Goal: Obtain resource: Download file/media

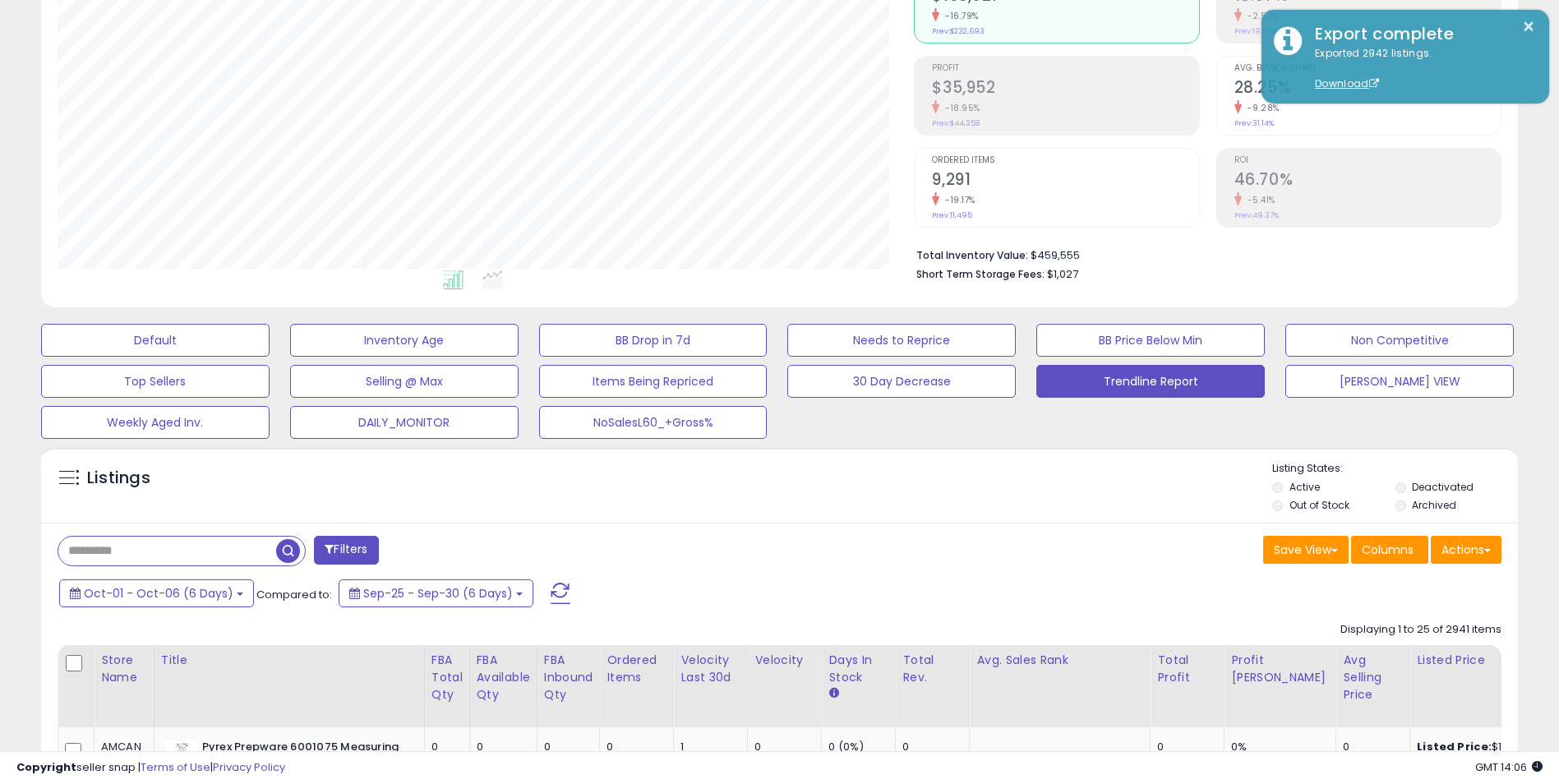
scroll to position [337, 857]
click at [237, 594] on b at bounding box center [239, 594] width 6 height 4
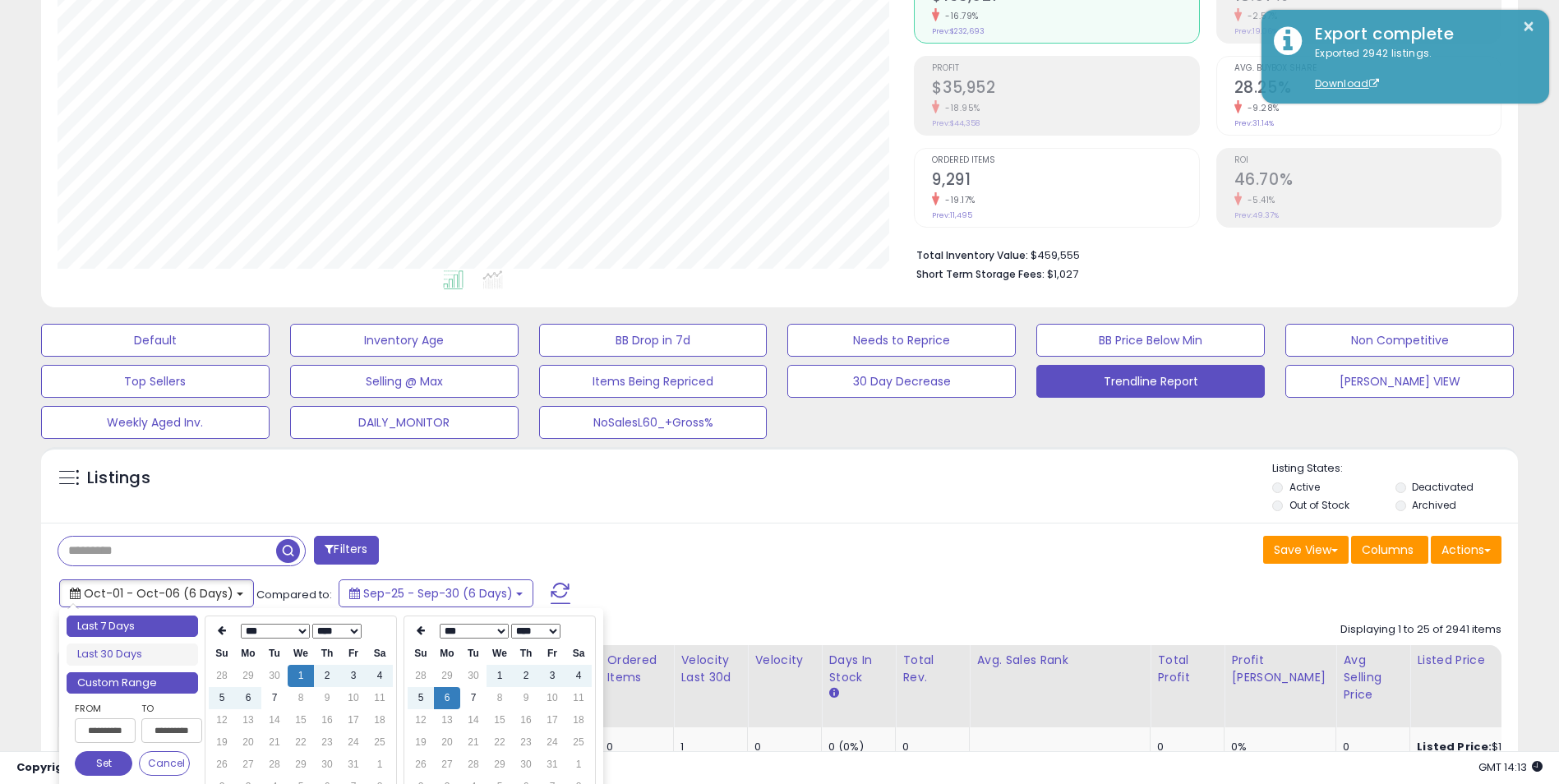
type input "**********"
click at [151, 624] on li "Last 7 Days" at bounding box center [132, 626] width 131 height 22
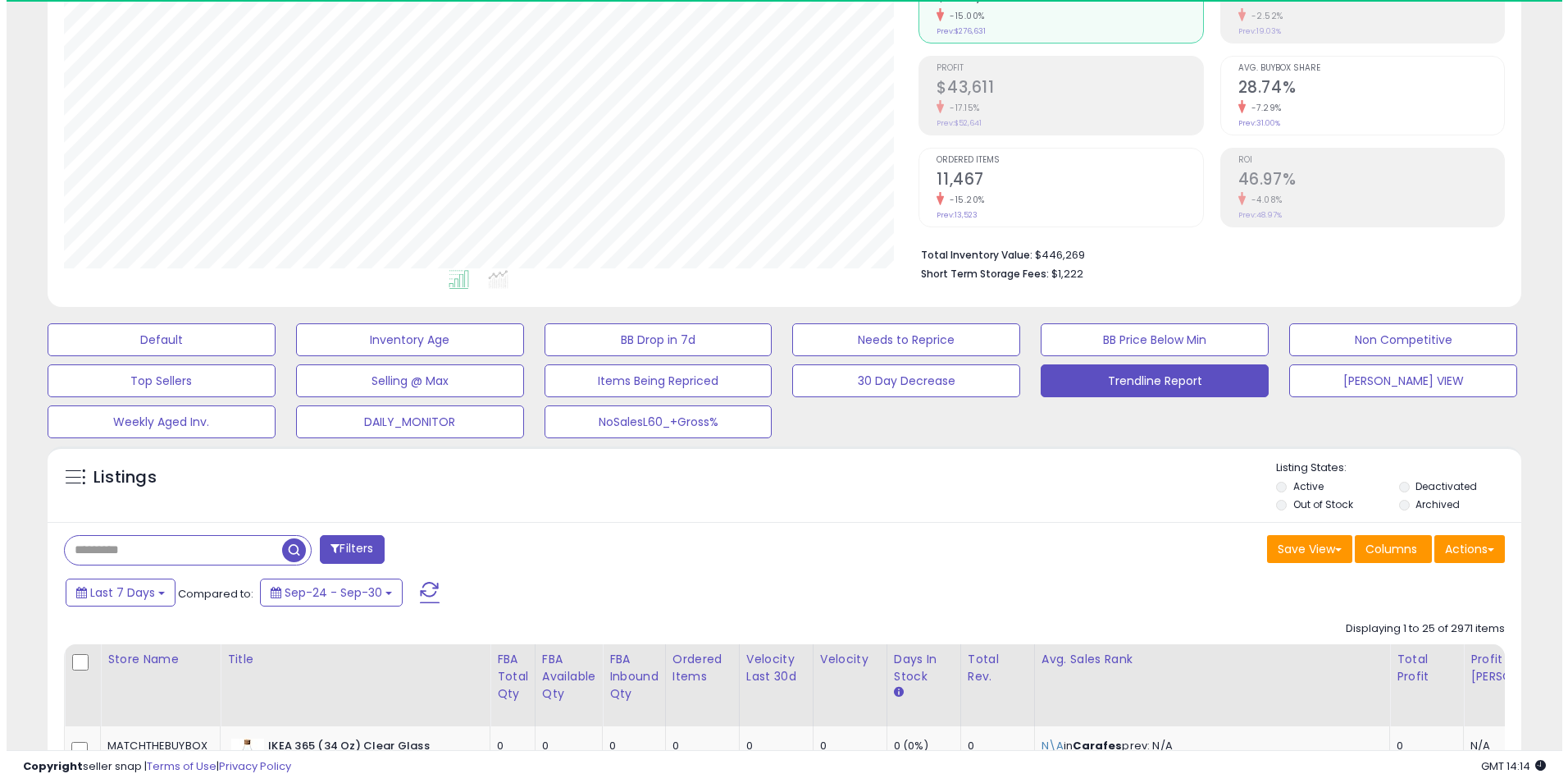
scroll to position [336, 856]
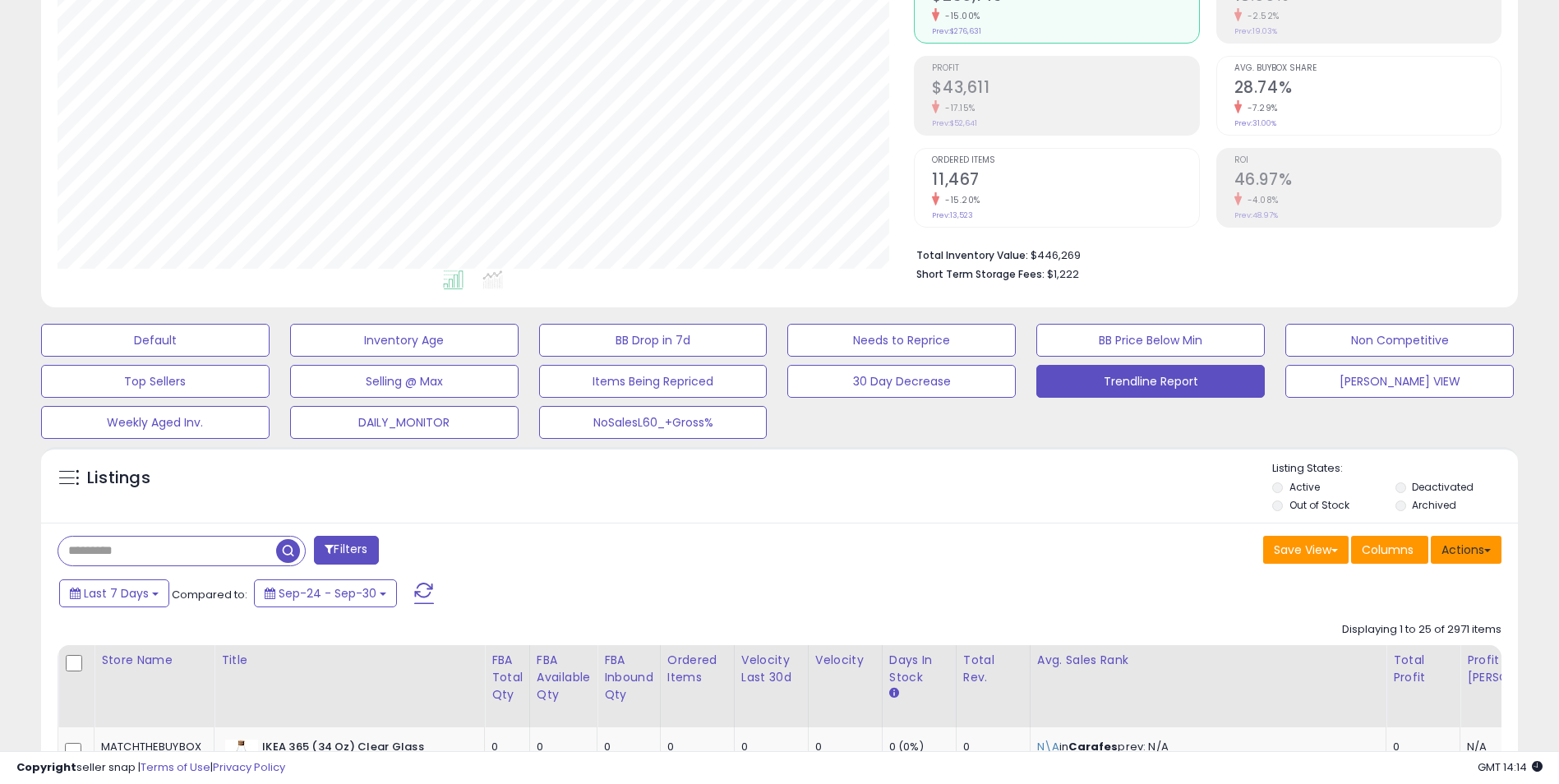
click at [1463, 546] on button "Actions" at bounding box center [1466, 549] width 70 height 28
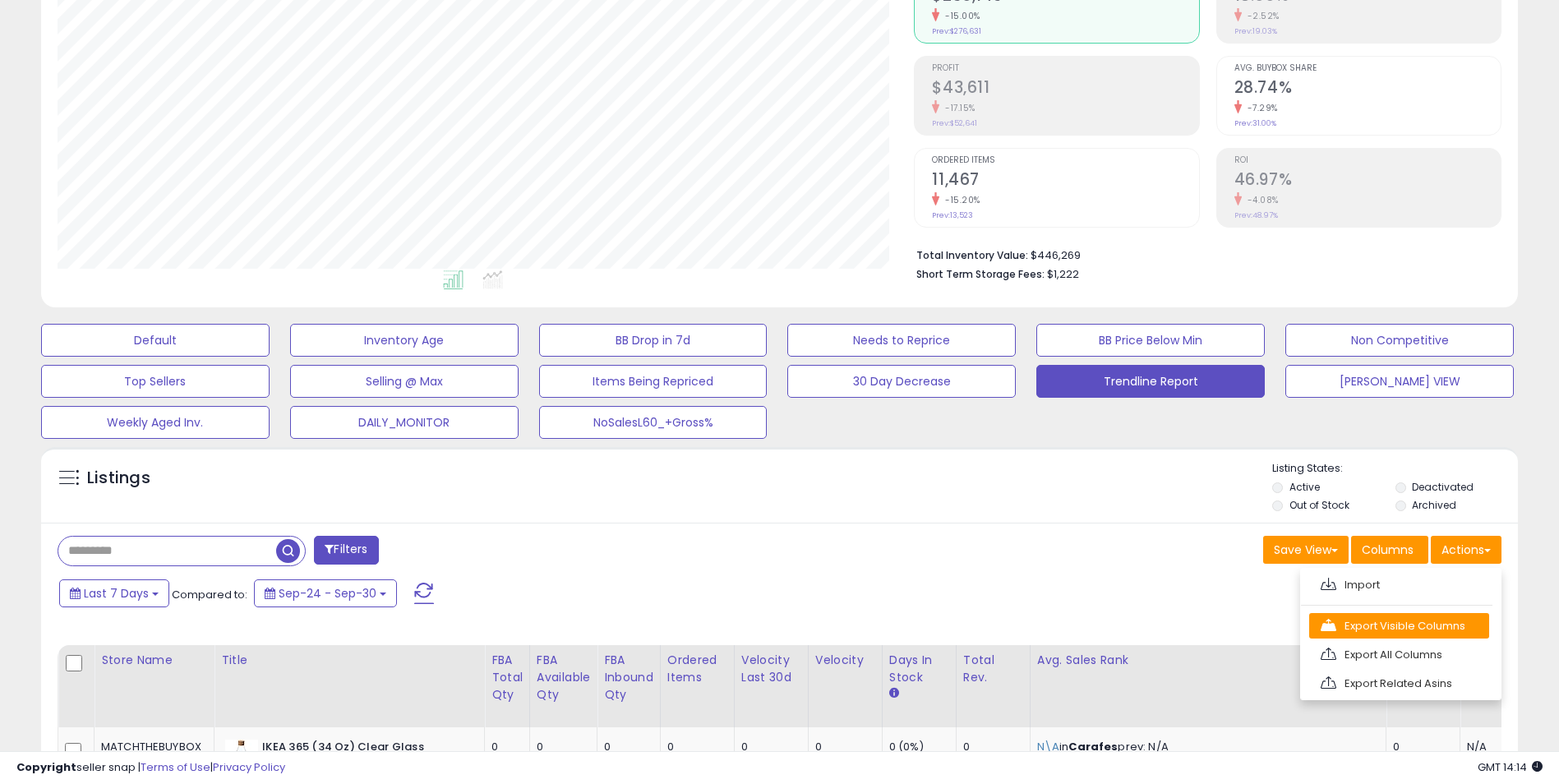
click at [1410, 628] on link "Export Visible Columns" at bounding box center [1398, 626] width 180 height 26
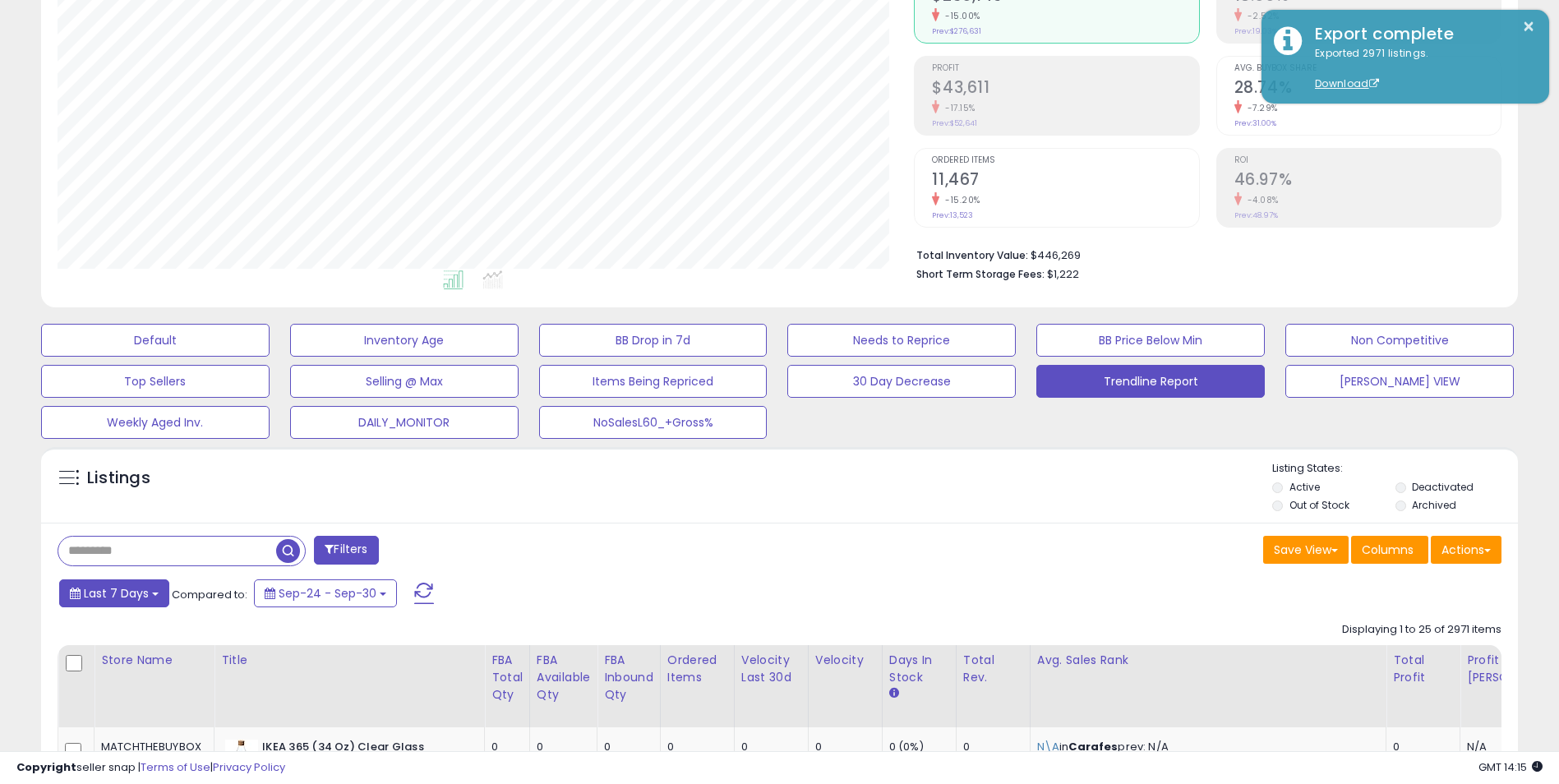
click at [143, 602] on button "Last 7 Days" at bounding box center [114, 593] width 110 height 28
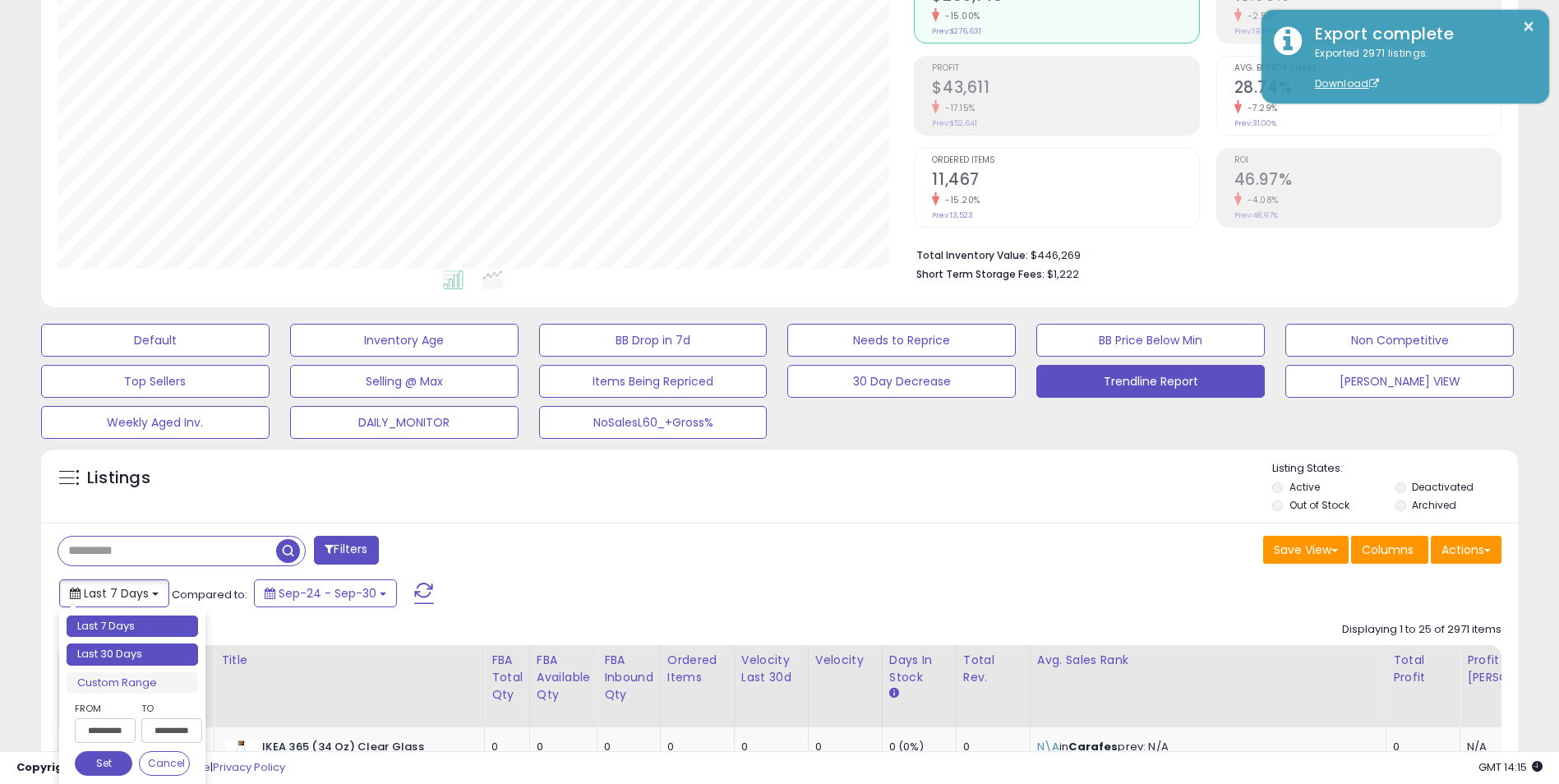
type input "**********"
click at [140, 656] on li "Last 30 Days" at bounding box center [132, 655] width 131 height 22
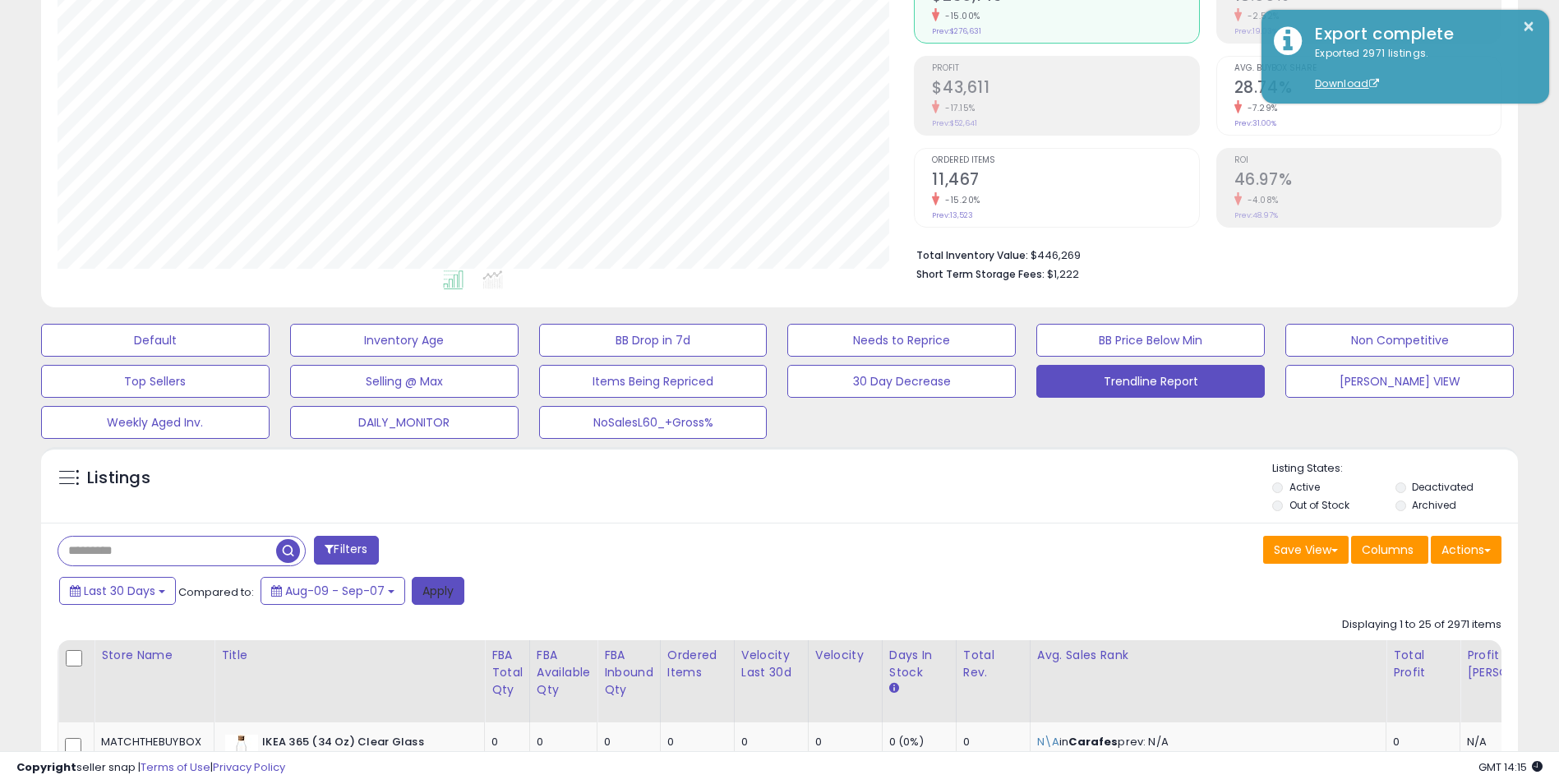
click at [447, 590] on button "Apply" at bounding box center [437, 591] width 53 height 28
drag, startPoint x: 1467, startPoint y: 548, endPoint x: 1476, endPoint y: 545, distance: 9.5
click at [1470, 547] on button "Actions" at bounding box center [1466, 549] width 70 height 28
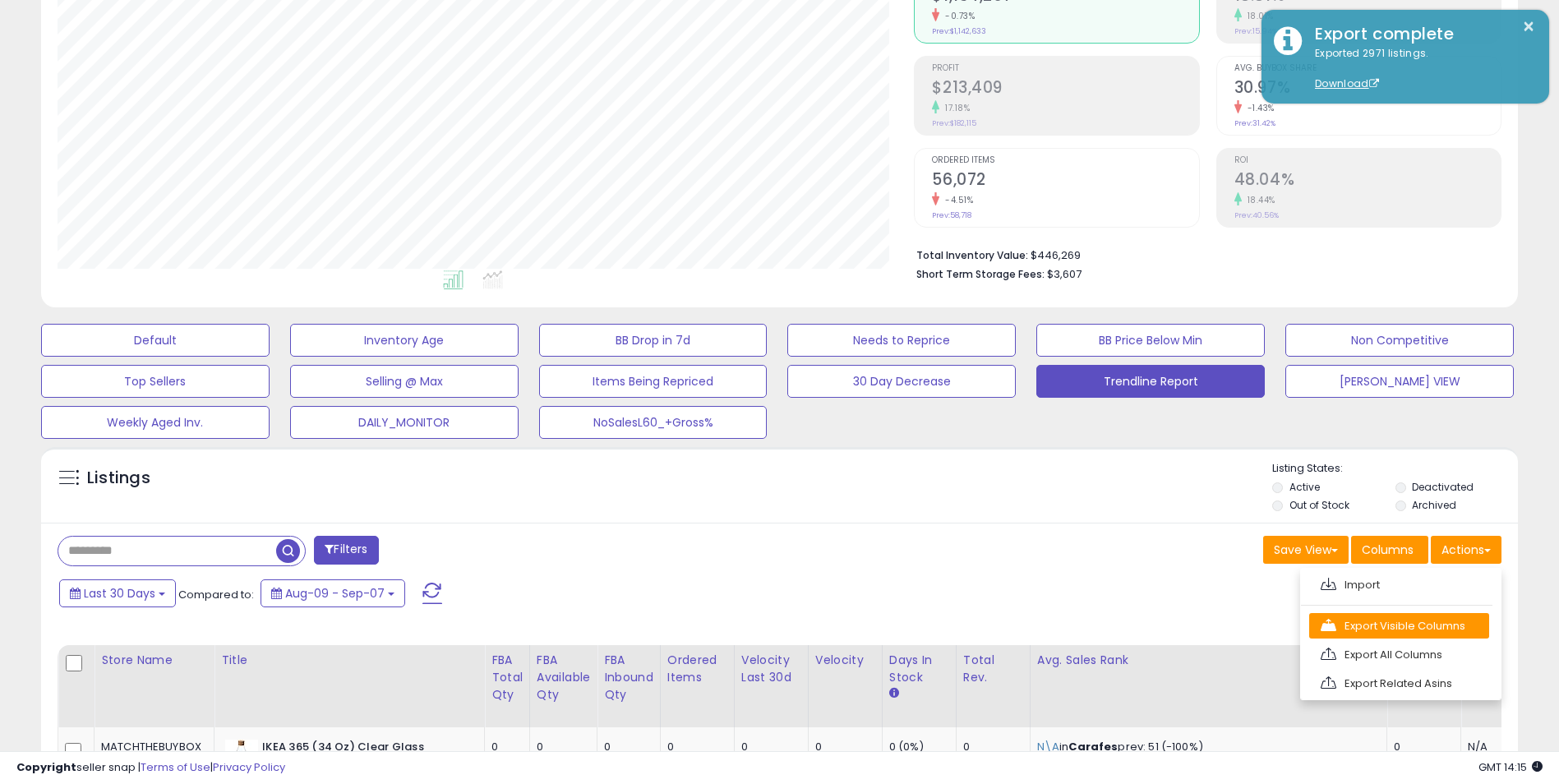
click at [1419, 625] on link "Export Visible Columns" at bounding box center [1398, 626] width 180 height 26
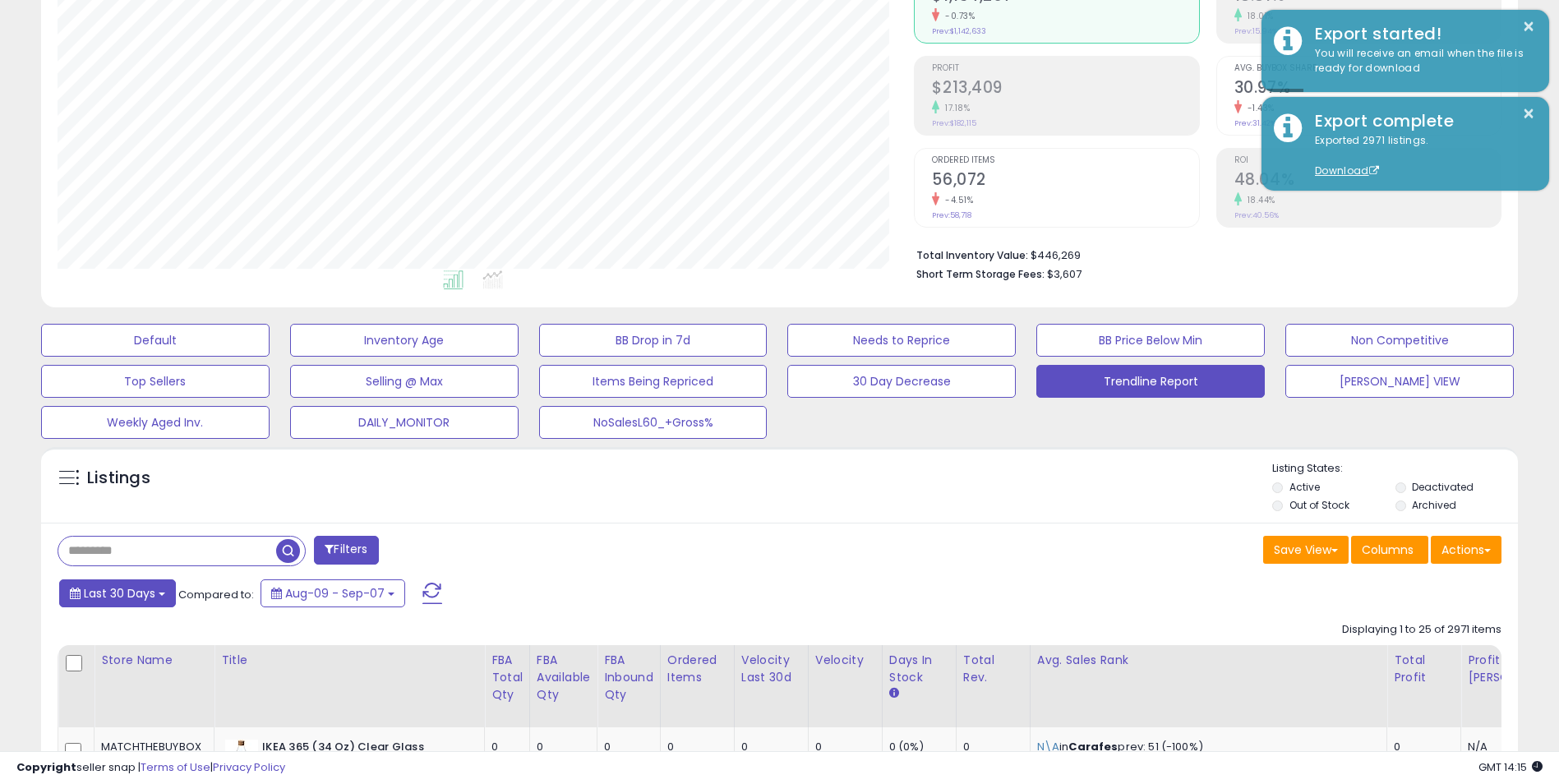
click at [154, 592] on span "Last 30 Days" at bounding box center [119, 594] width 71 height 17
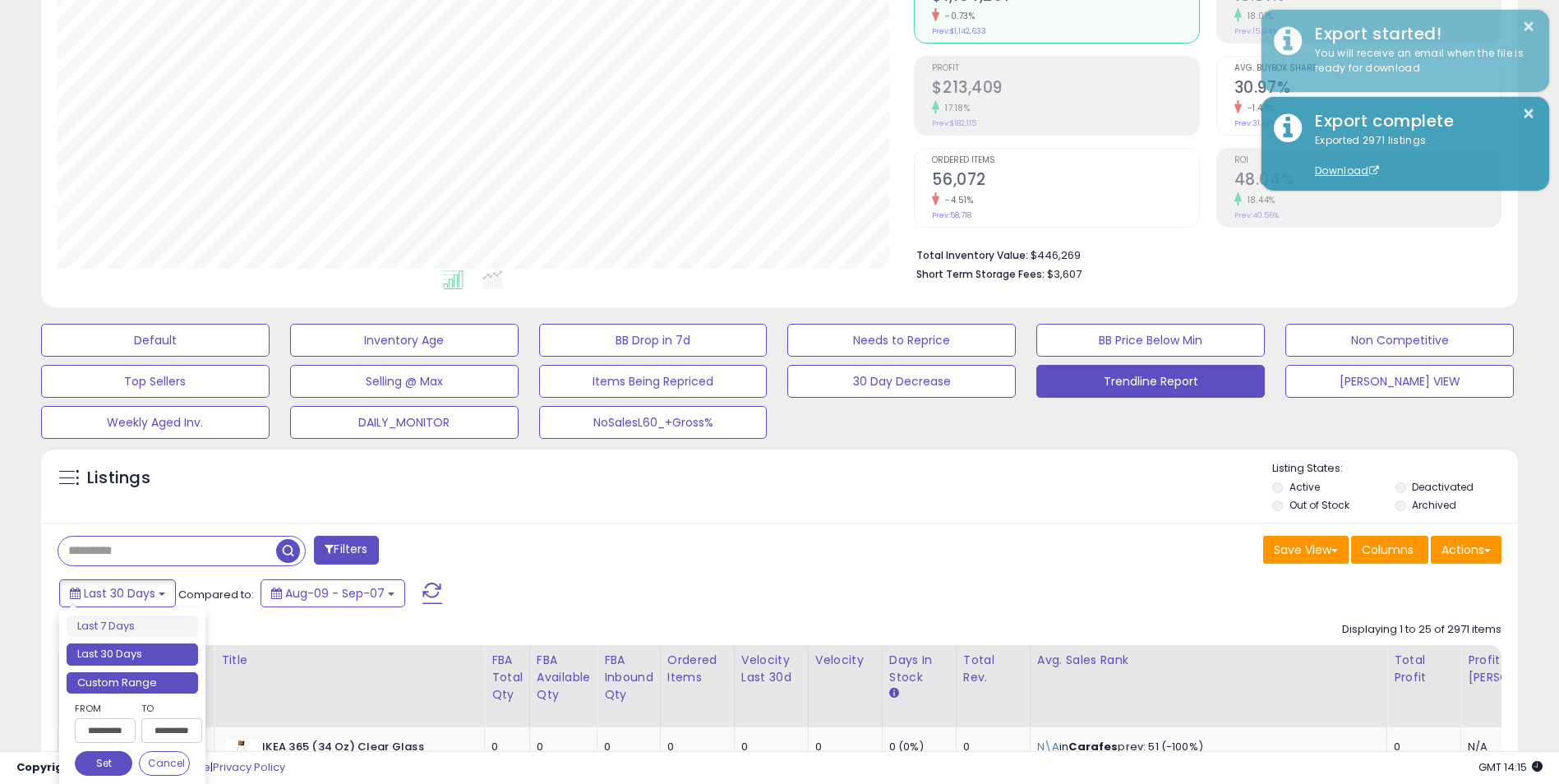
click at [136, 684] on li "Custom Range" at bounding box center [132, 683] width 131 height 22
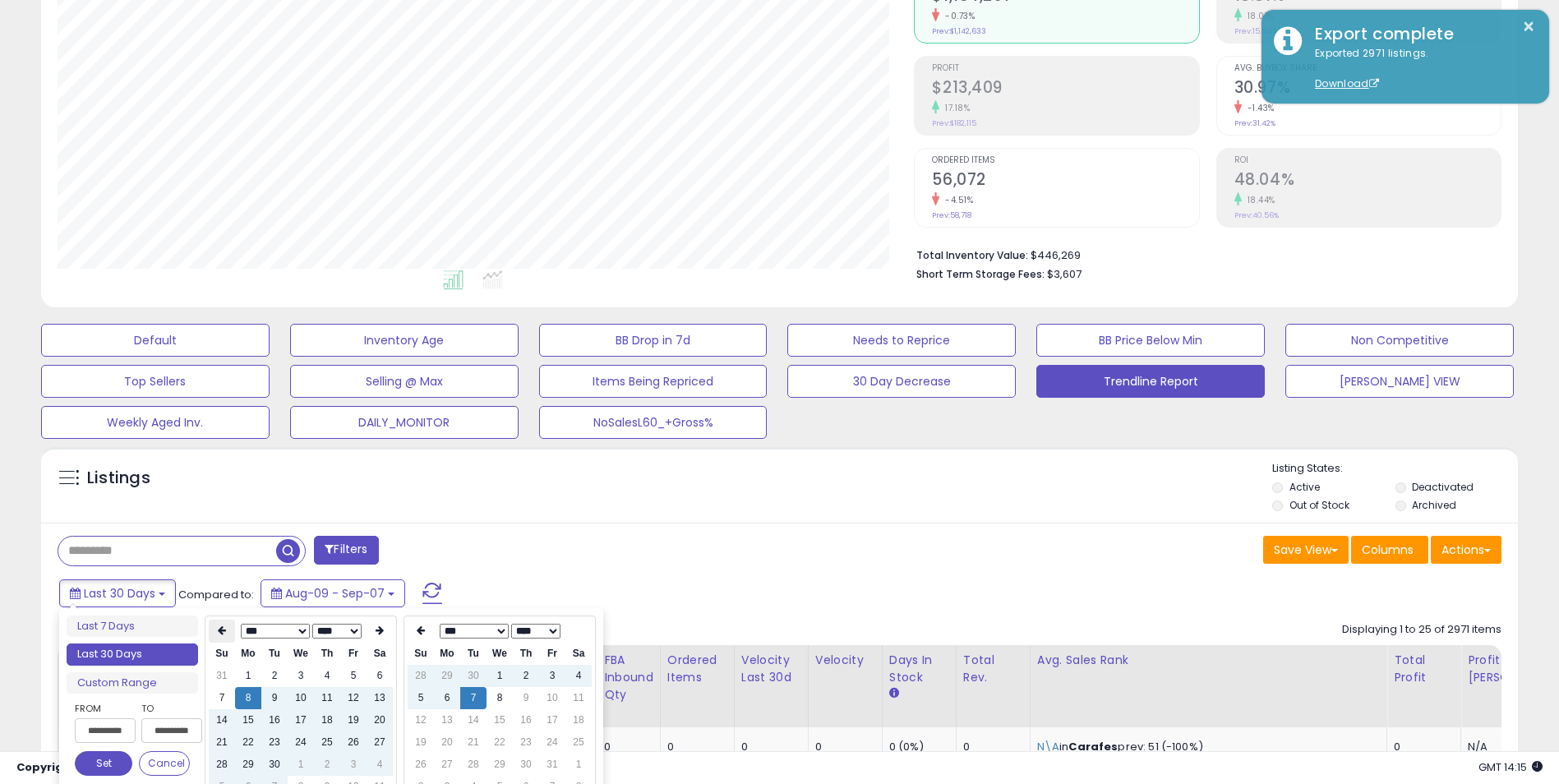
click at [224, 632] on icon at bounding box center [221, 630] width 8 height 10
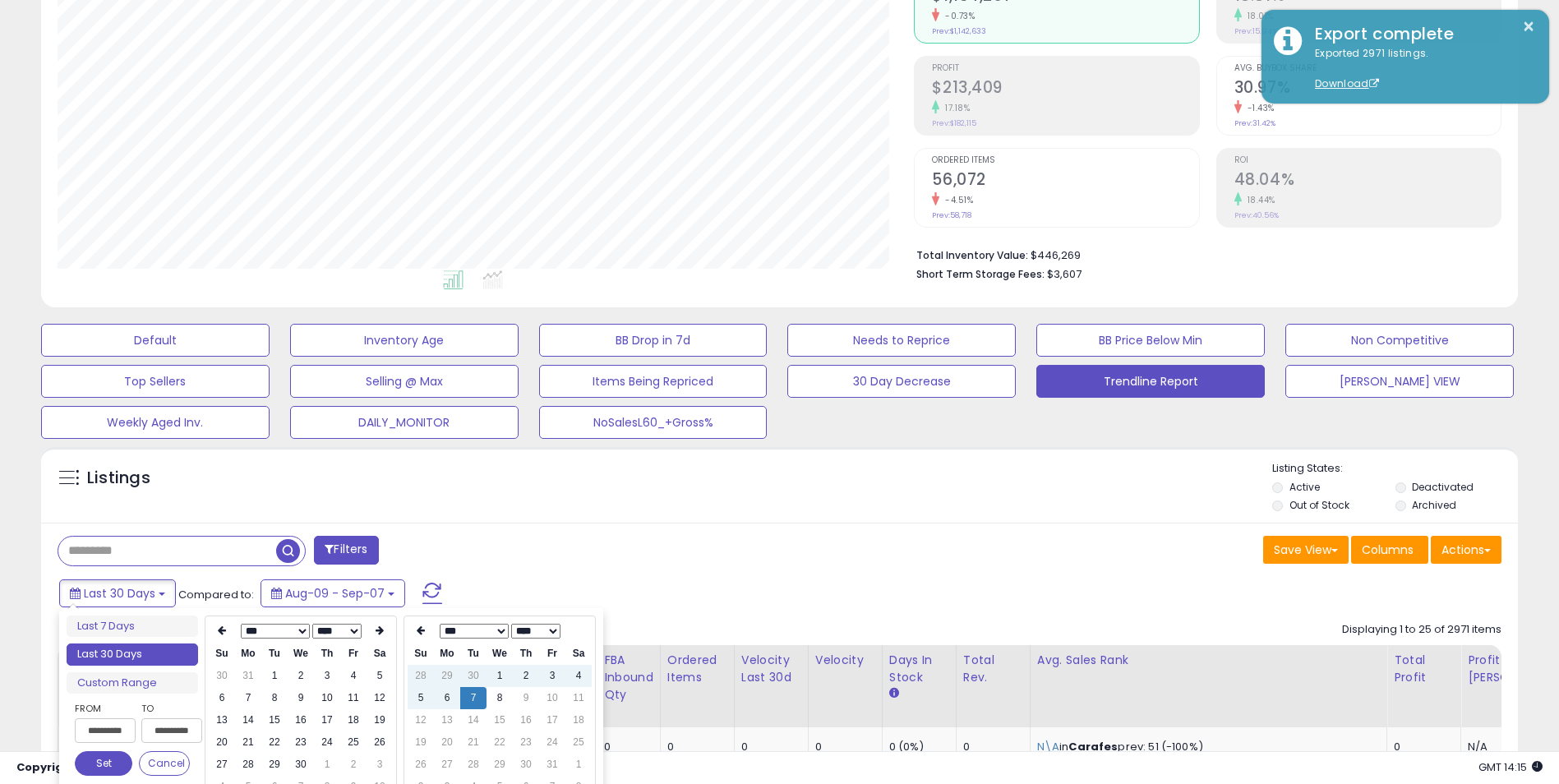
click at [224, 632] on icon at bounding box center [221, 630] width 8 height 10
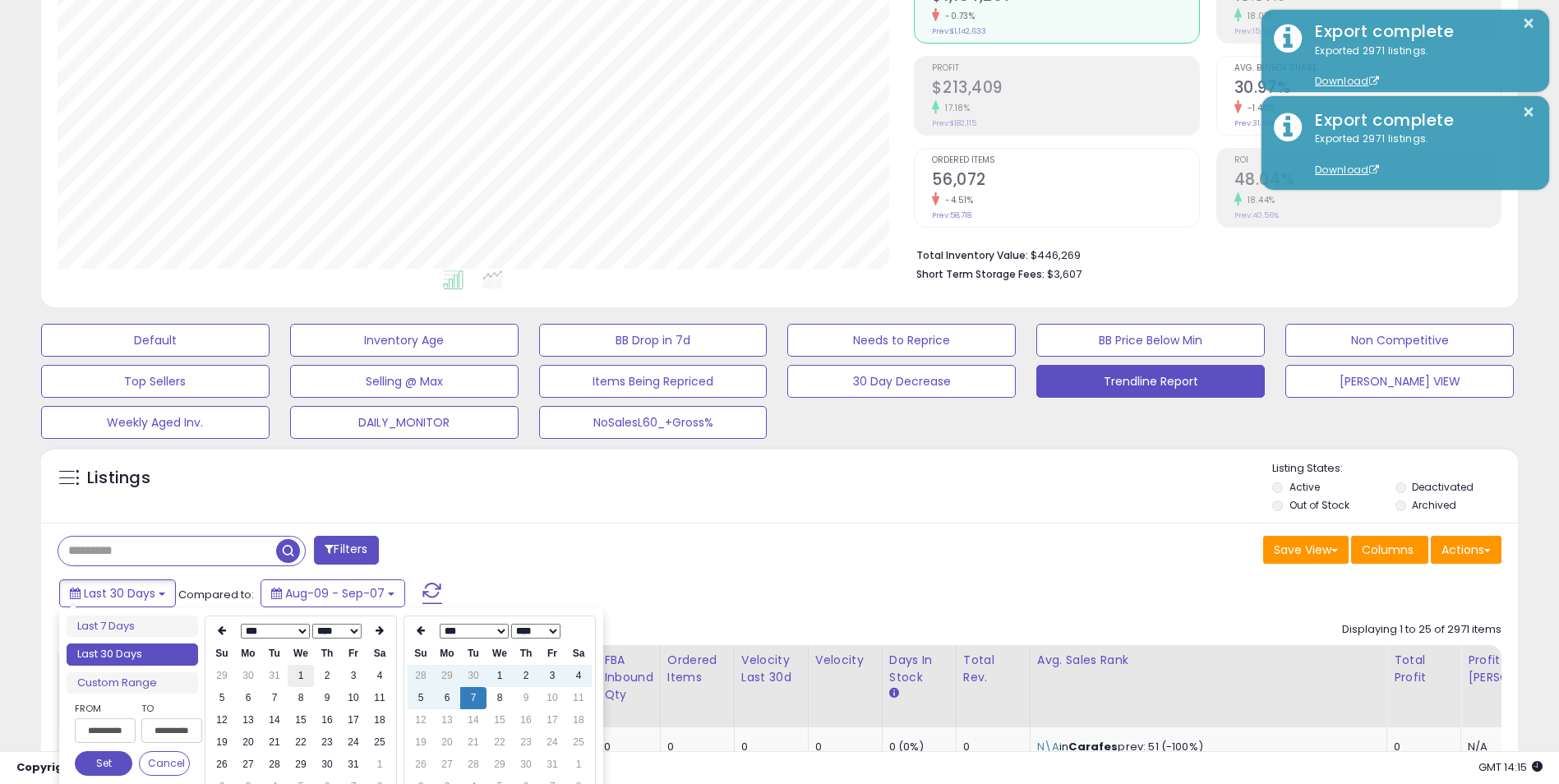
click at [299, 672] on td "1" at bounding box center [301, 676] width 26 height 22
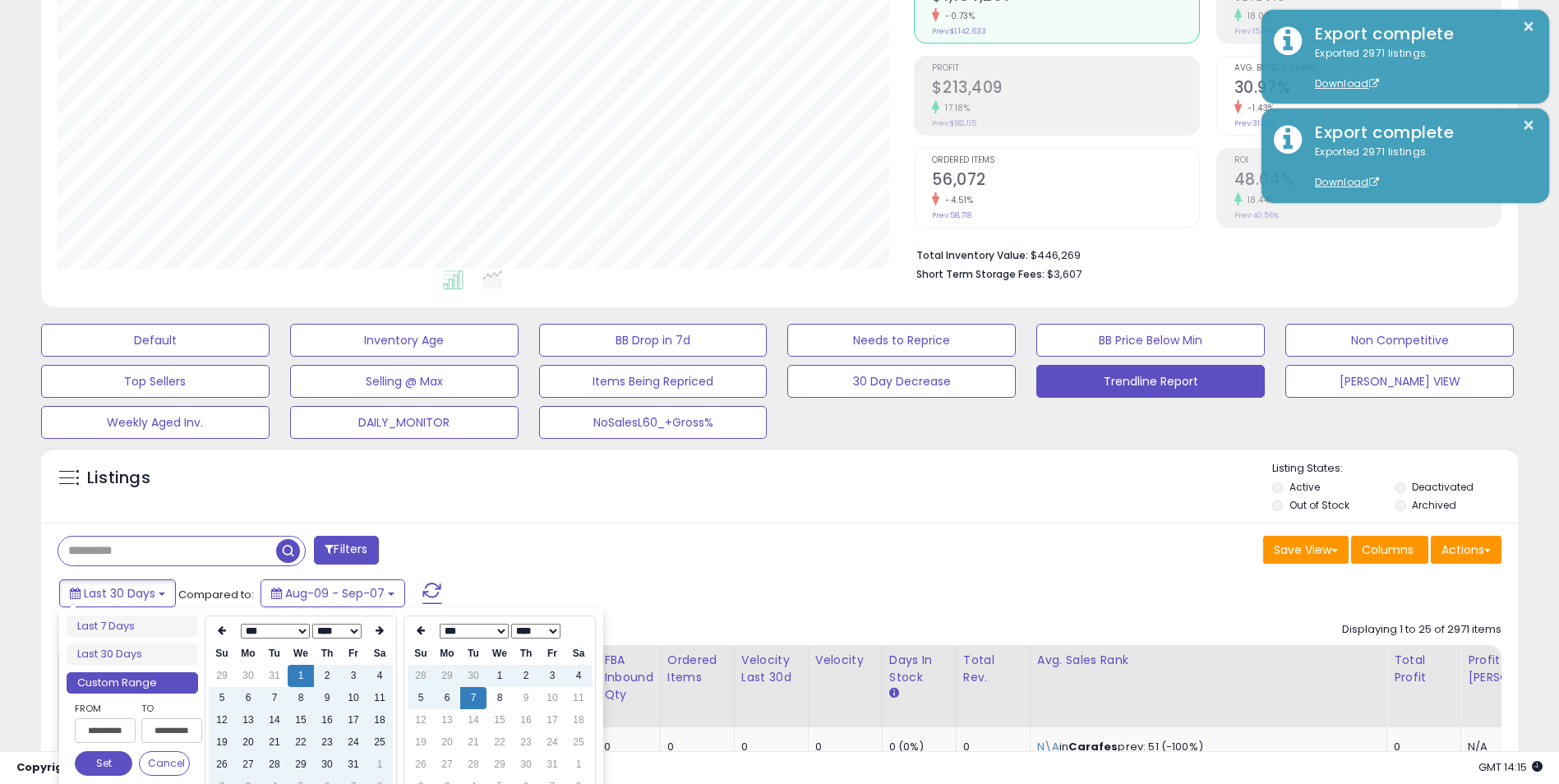
type input "**********"
click at [105, 765] on button "Set" at bounding box center [104, 763] width 57 height 25
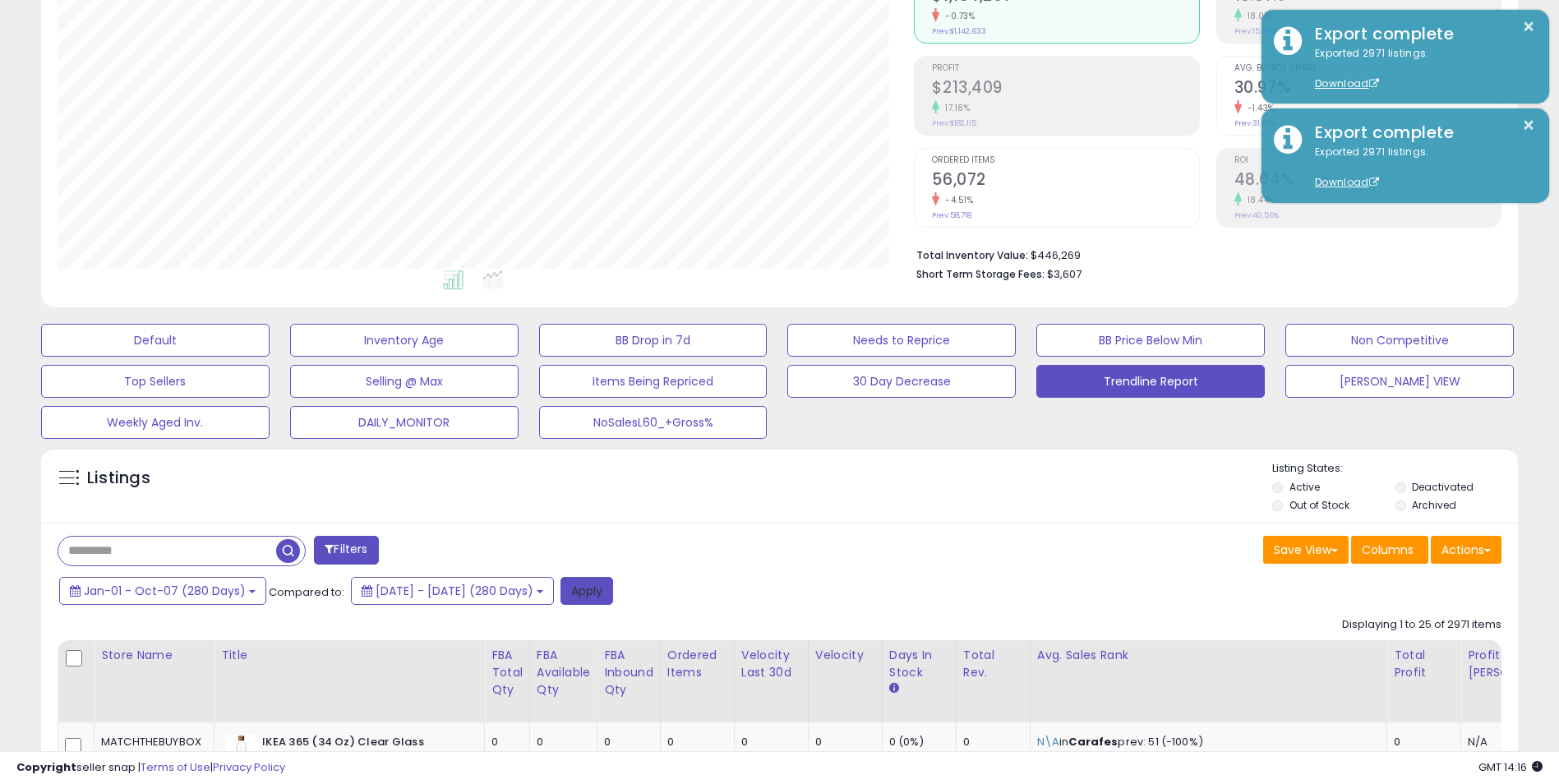
click at [613, 594] on button "Apply" at bounding box center [586, 591] width 53 height 28
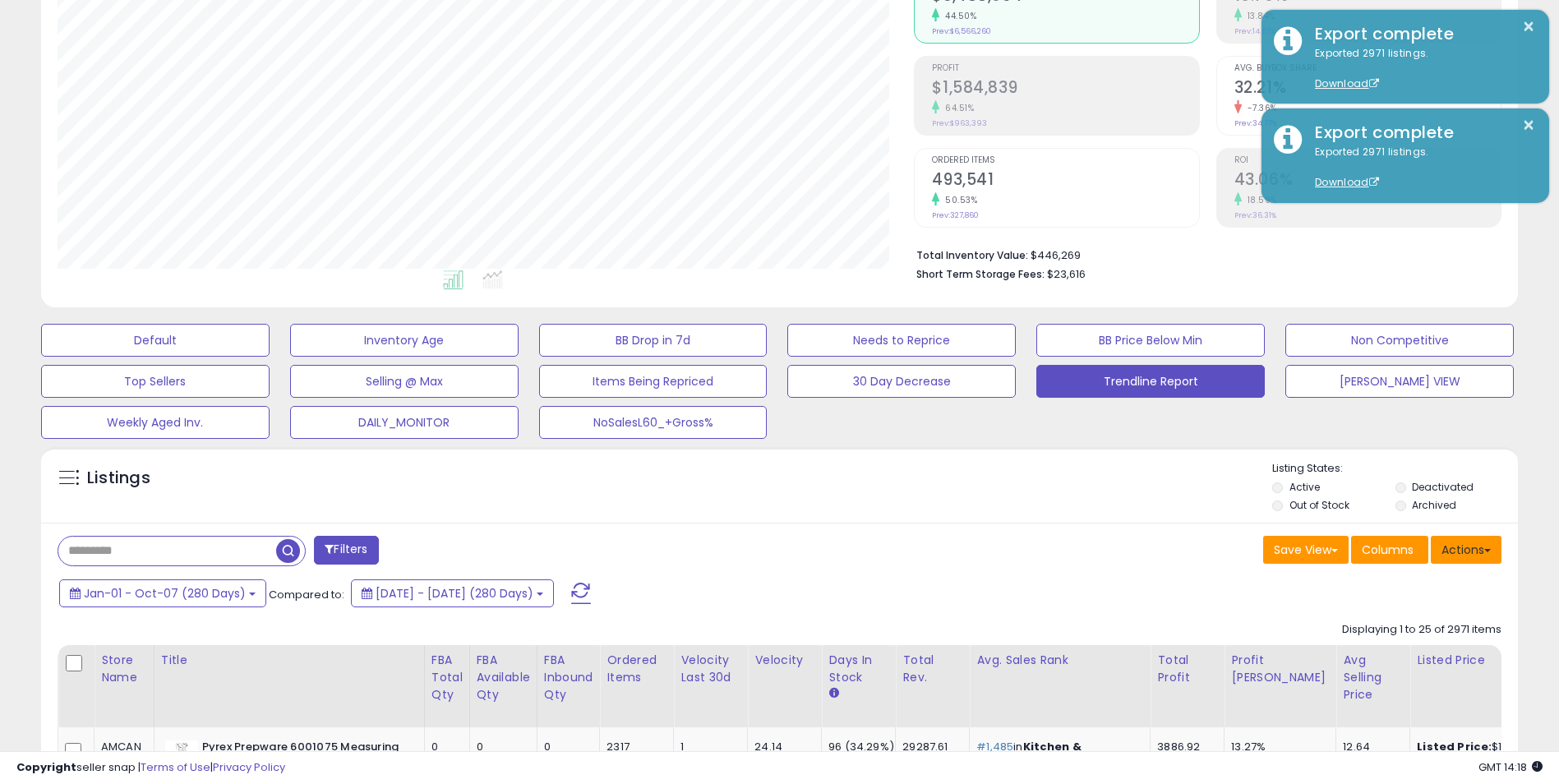
click at [1485, 545] on button "Actions" at bounding box center [1466, 549] width 70 height 28
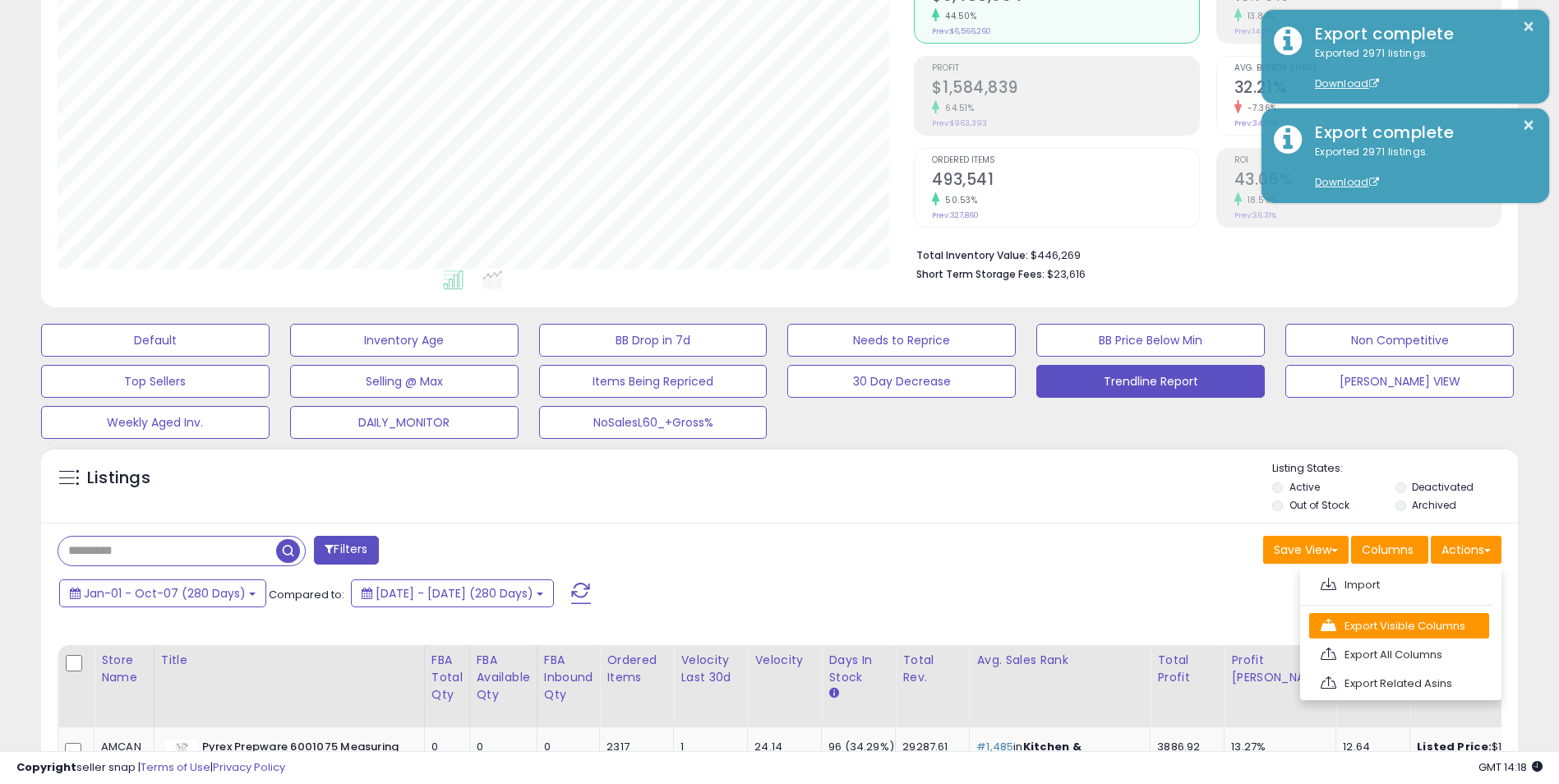
click at [1410, 622] on link "Export Visible Columns" at bounding box center [1398, 626] width 180 height 26
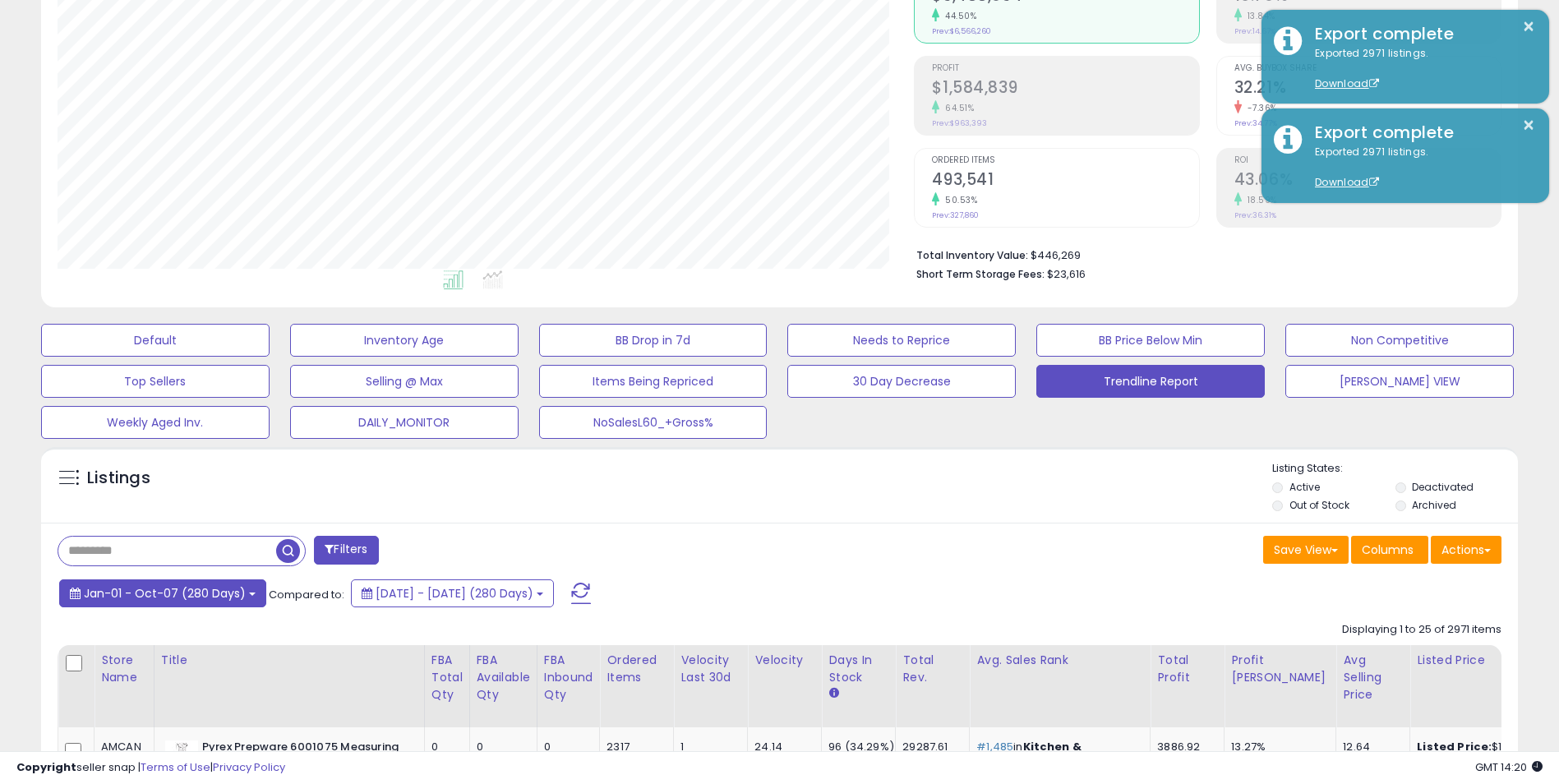
click at [247, 597] on button "Jan-01 - Oct-07 (280 Days)" at bounding box center [163, 593] width 207 height 28
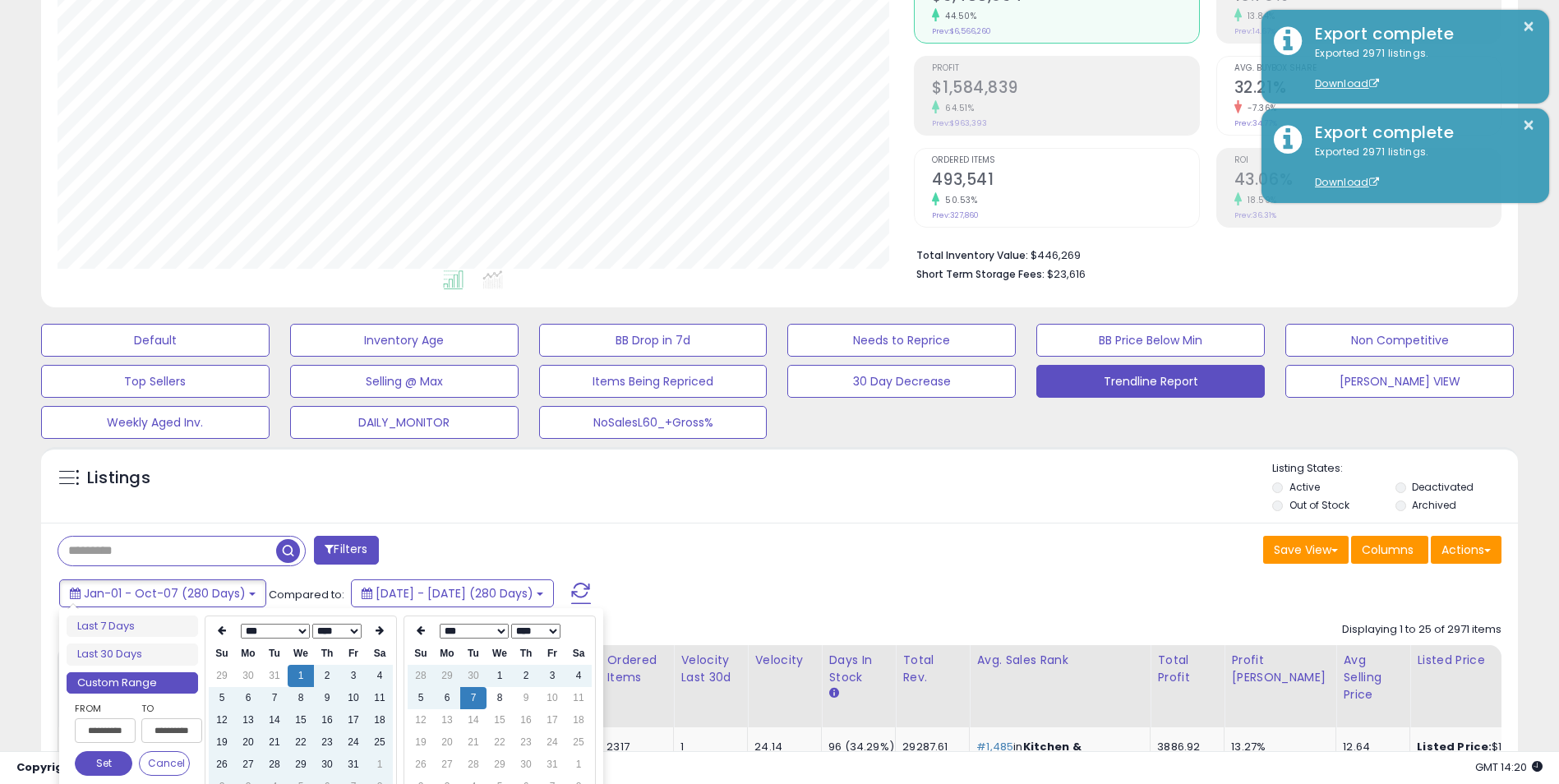
click at [844, 541] on div "Save View Save As New View Update Current View Columns Actions Import Export Vi…" at bounding box center [1147, 551] width 734 height 32
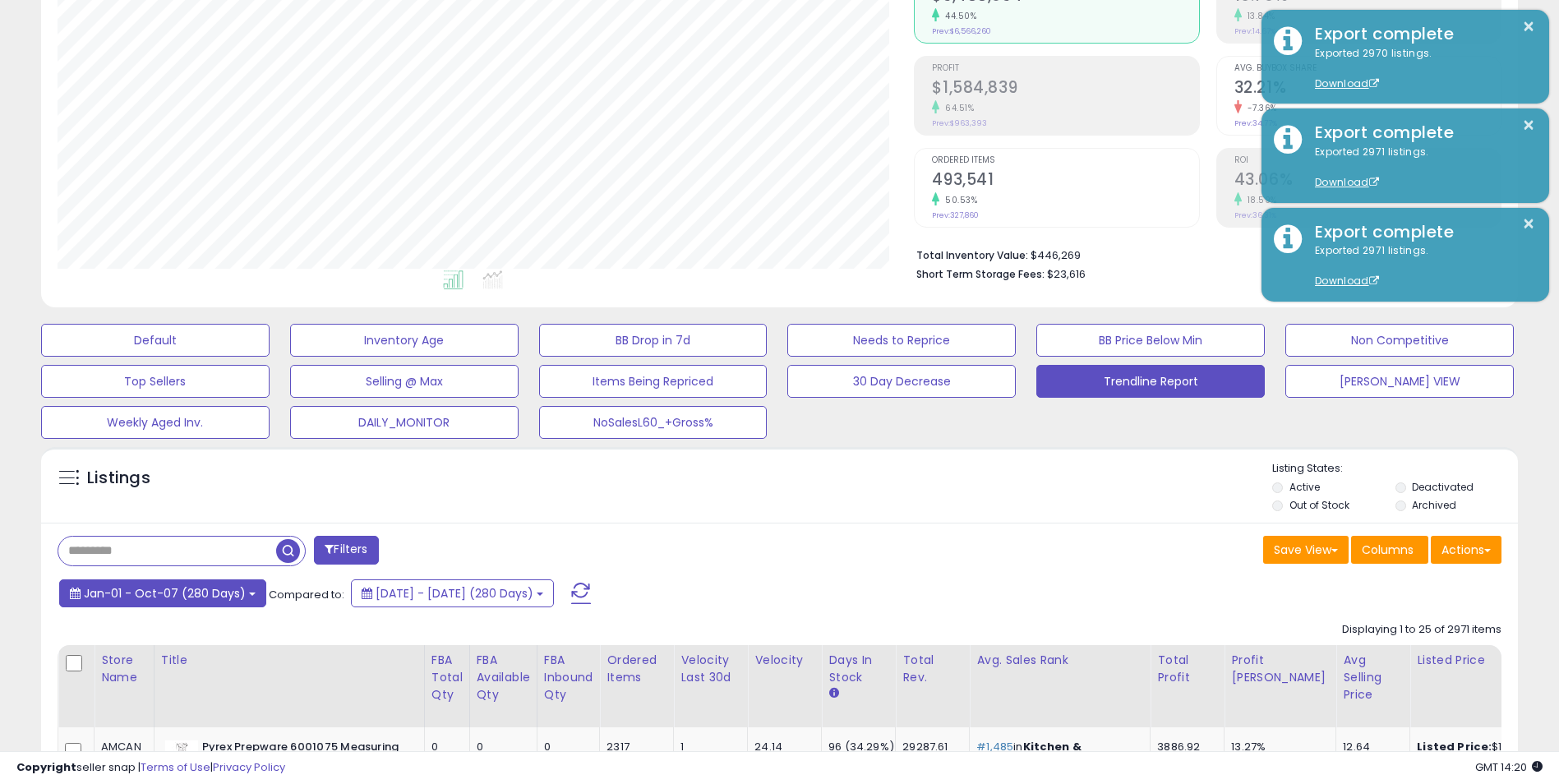
click at [232, 594] on span "Jan-01 - Oct-07 (280 Days)" at bounding box center [165, 594] width 162 height 17
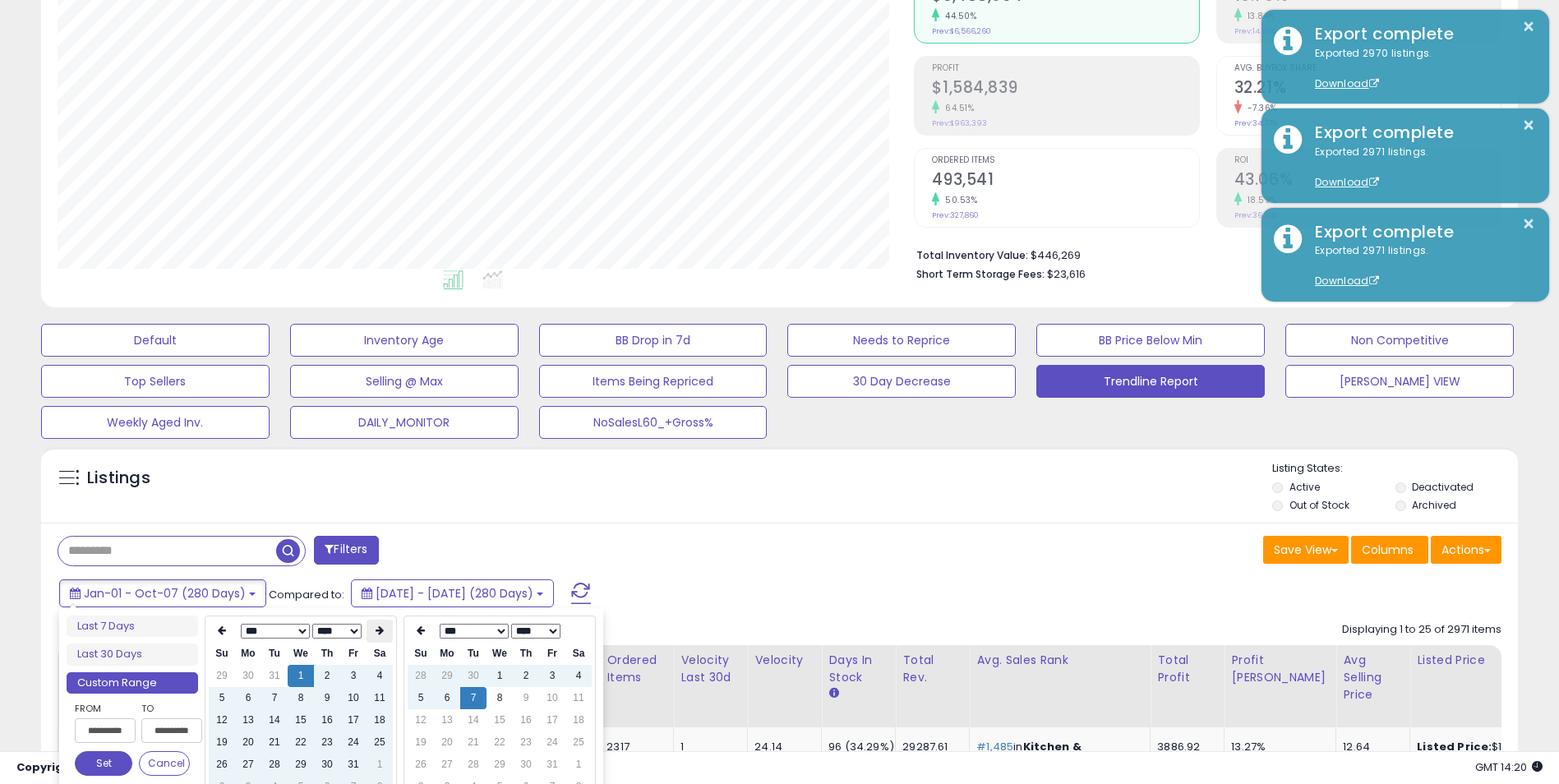
click at [382, 630] on icon at bounding box center [379, 630] width 8 height 10
click at [383, 630] on icon at bounding box center [379, 630] width 8 height 10
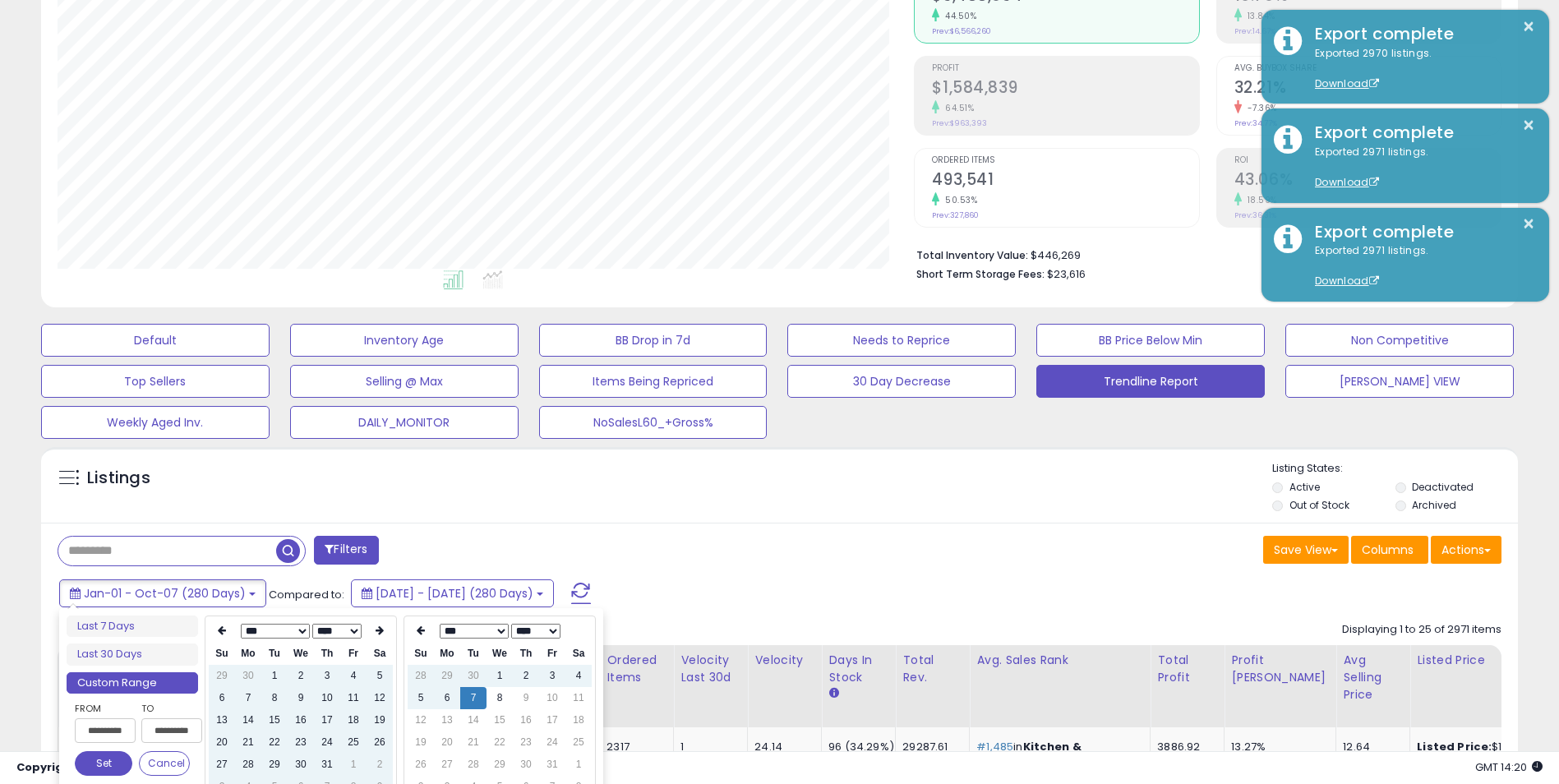
click at [383, 630] on icon at bounding box center [379, 630] width 8 height 10
click at [384, 630] on icon at bounding box center [379, 630] width 8 height 10
click at [277, 701] on td "7" at bounding box center [275, 698] width 26 height 22
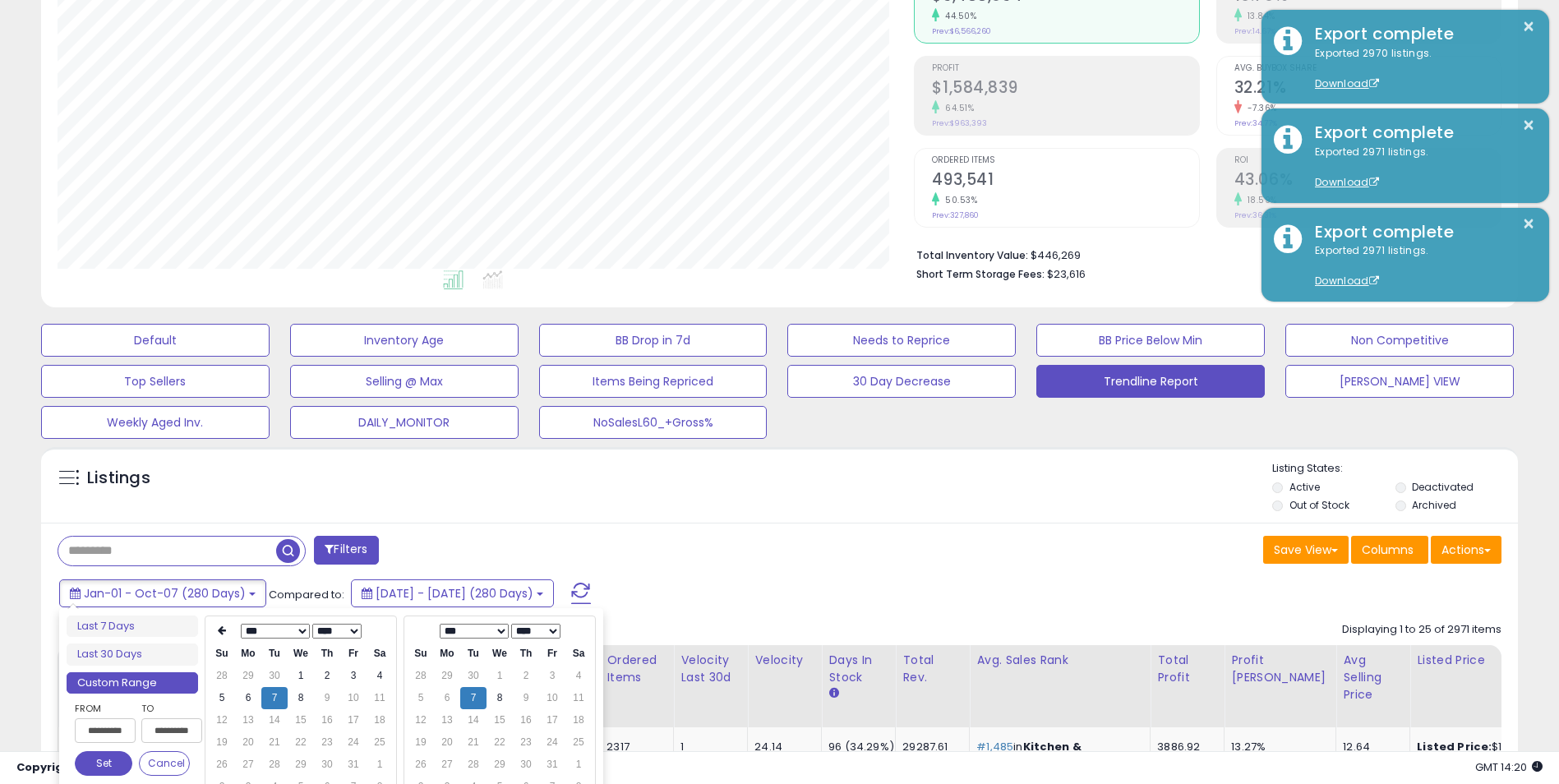
type input "**********"
click at [109, 759] on button "Set" at bounding box center [104, 763] width 57 height 25
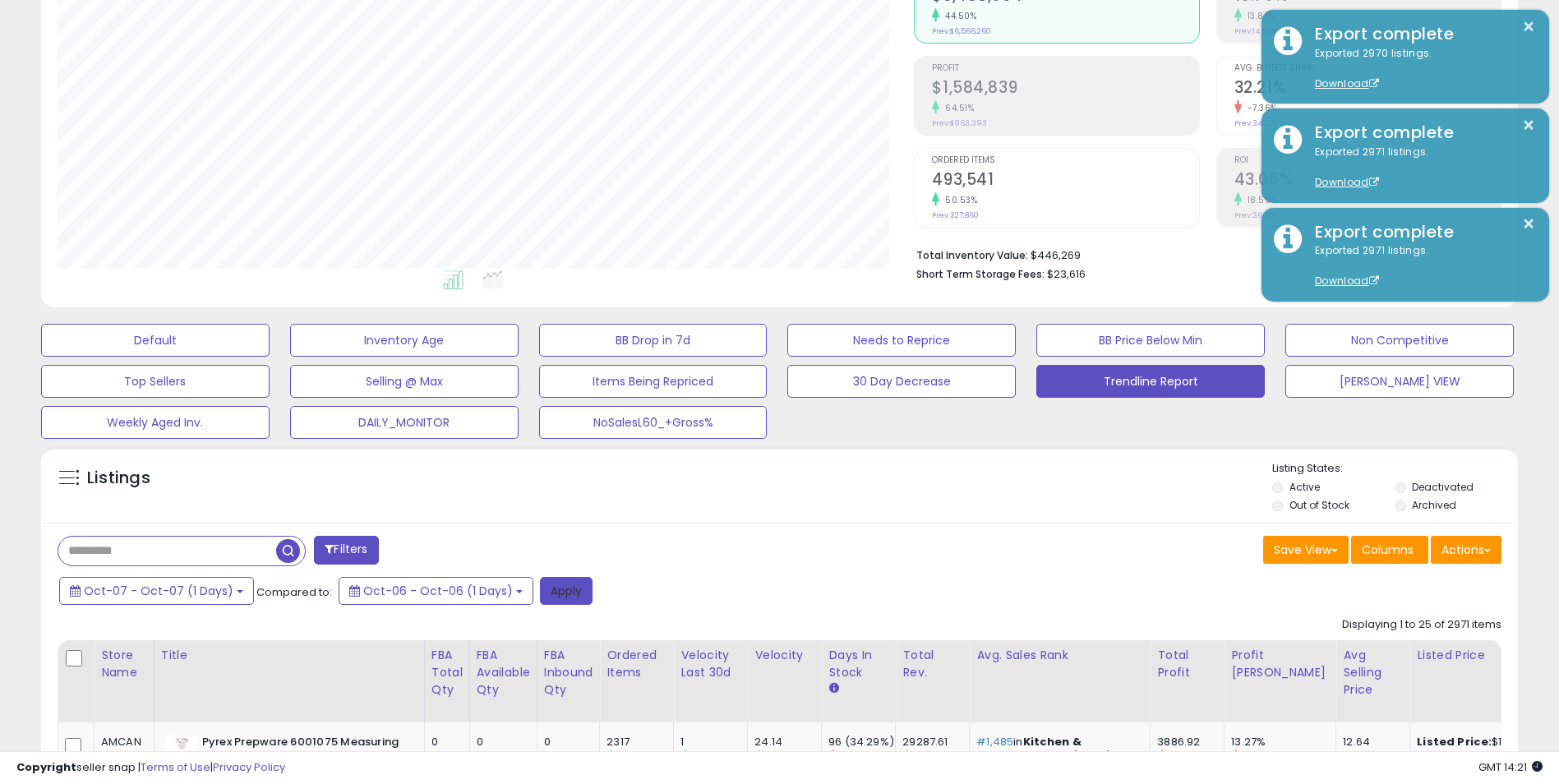
click at [543, 592] on button "Apply" at bounding box center [566, 591] width 53 height 28
